Goal: Task Accomplishment & Management: Complete application form

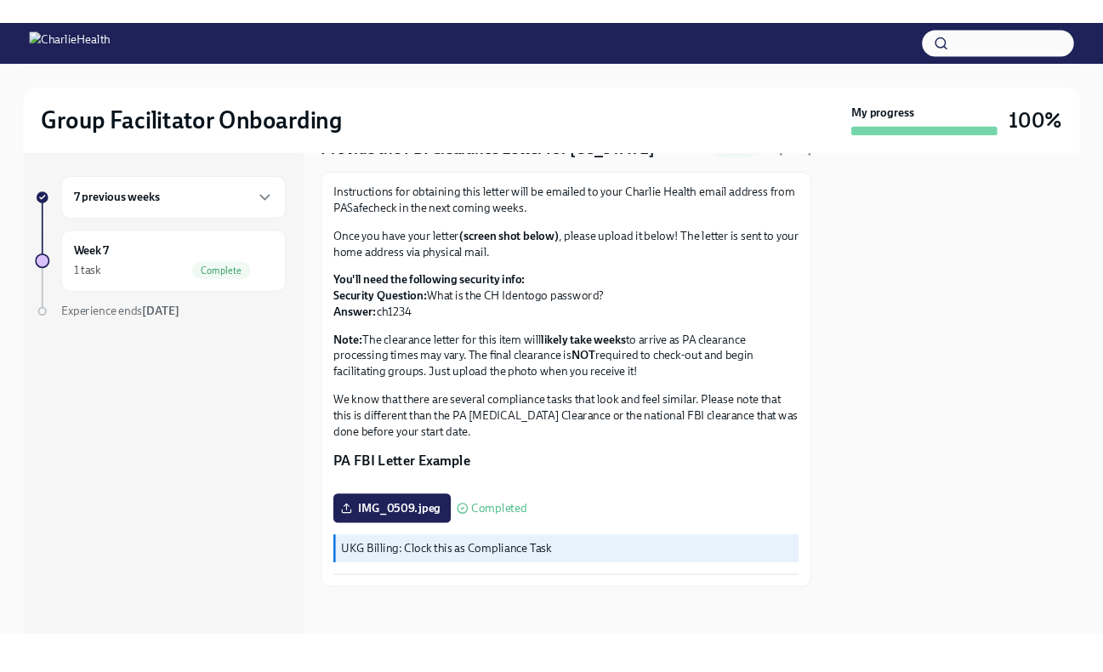
scroll to position [259, 0]
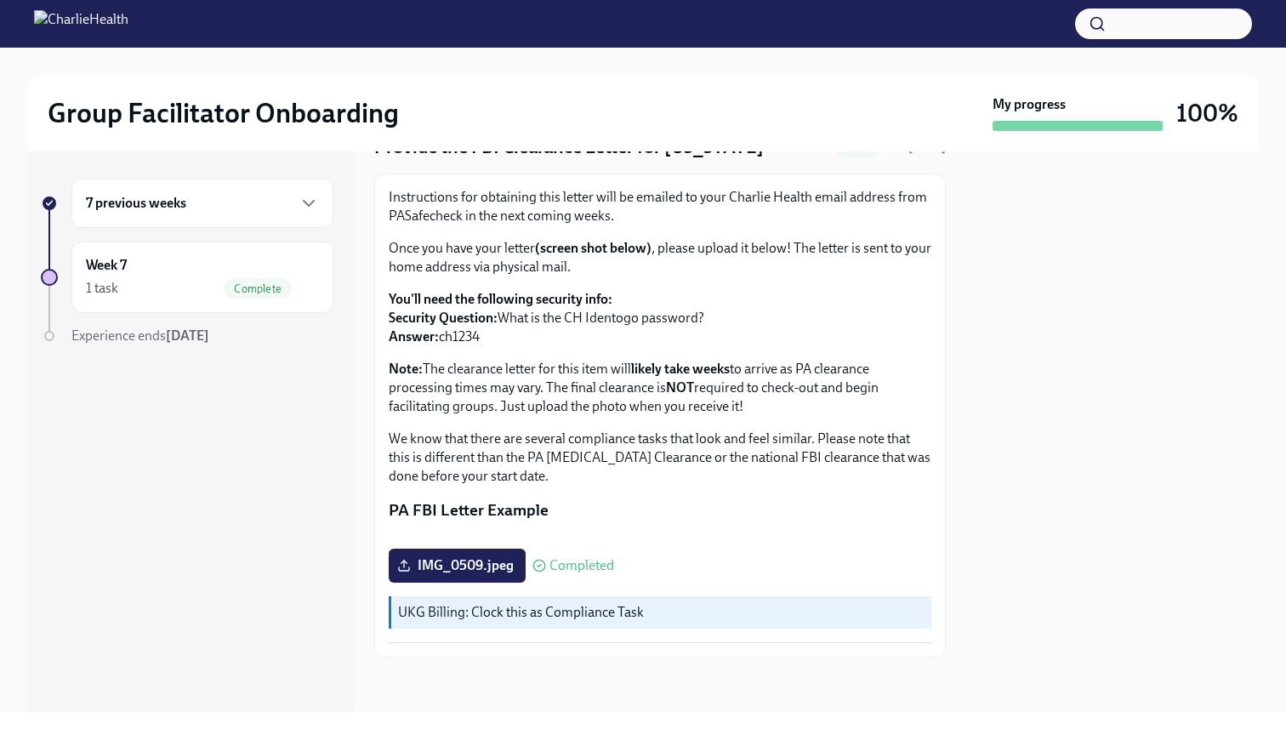
click at [543, 564] on icon at bounding box center [539, 566] width 14 height 14
click at [513, 555] on label "IMG_0509.jpeg" at bounding box center [457, 566] width 137 height 34
click at [0, 0] on input "IMG_0509.jpeg" at bounding box center [0, 0] width 0 height 0
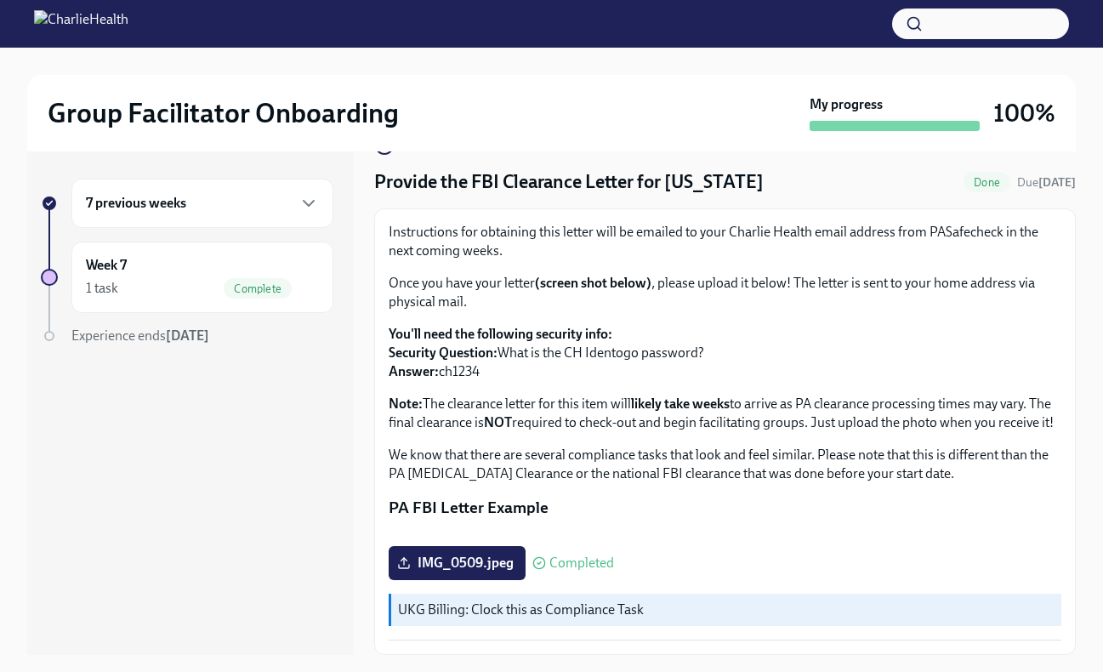
scroll to position [268, 0]
click at [475, 566] on span "IMG_0509.jpeg" at bounding box center [457, 563] width 113 height 17
click at [0, 0] on input "IMG_0509.jpeg" at bounding box center [0, 0] width 0 height 0
click at [486, 562] on label "Results.pdf" at bounding box center [443, 563] width 108 height 34
click at [0, 0] on input "Results.pdf" at bounding box center [0, 0] width 0 height 0
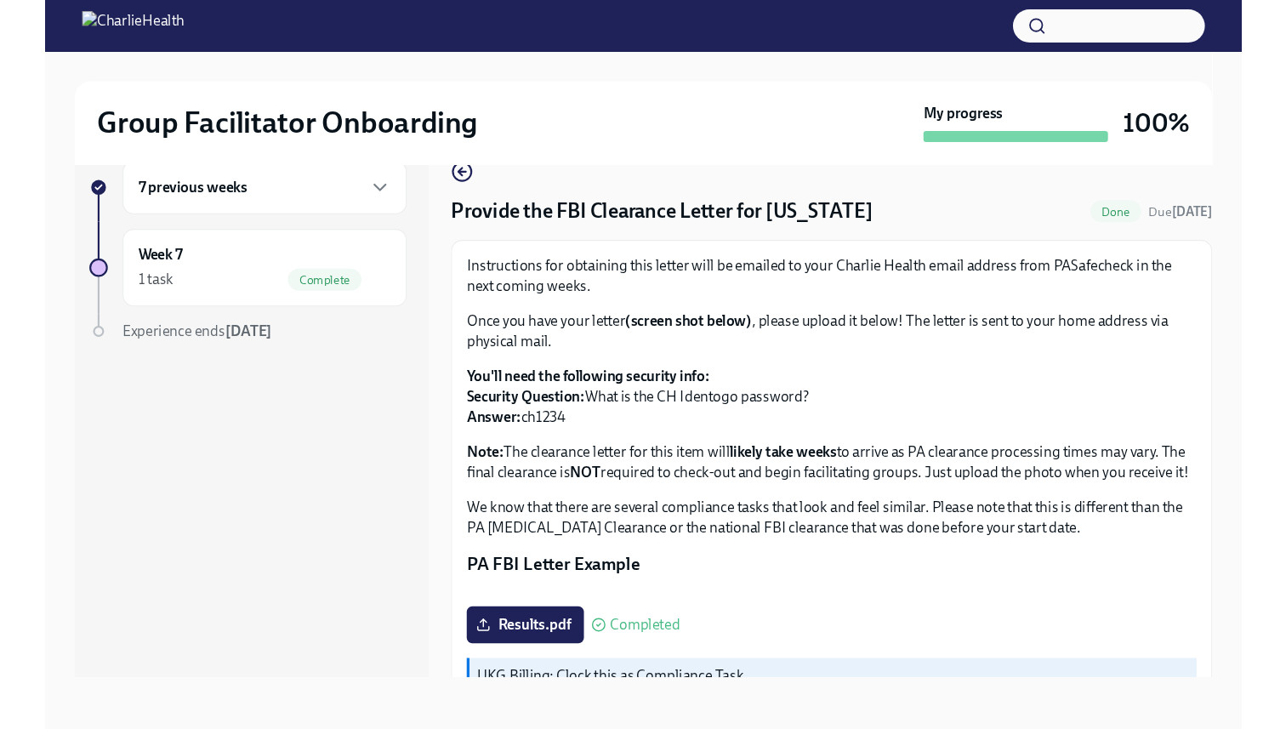
scroll to position [0, 0]
